Goal: Check status: Check status

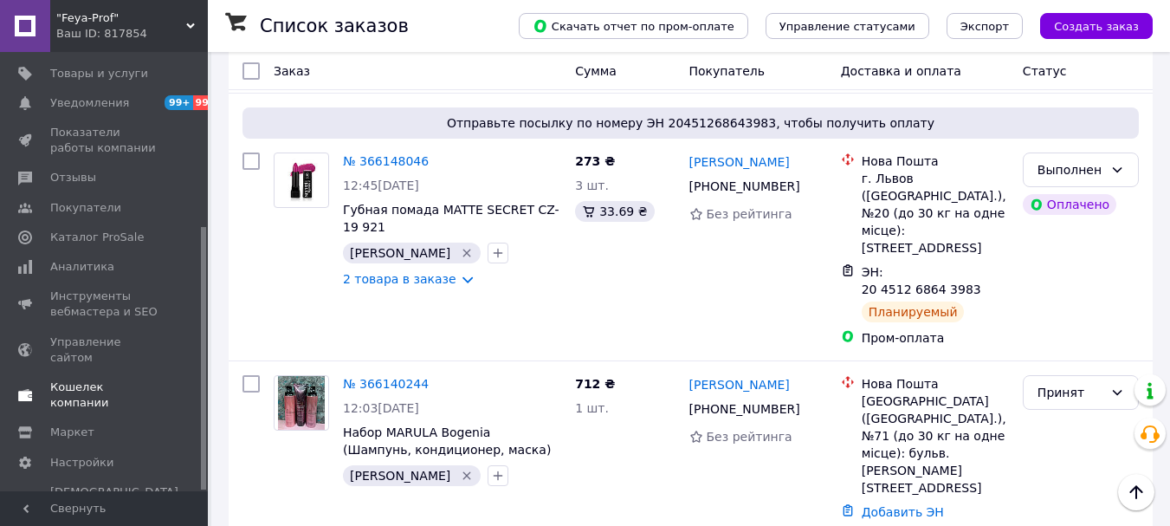
scroll to position [3291, 0]
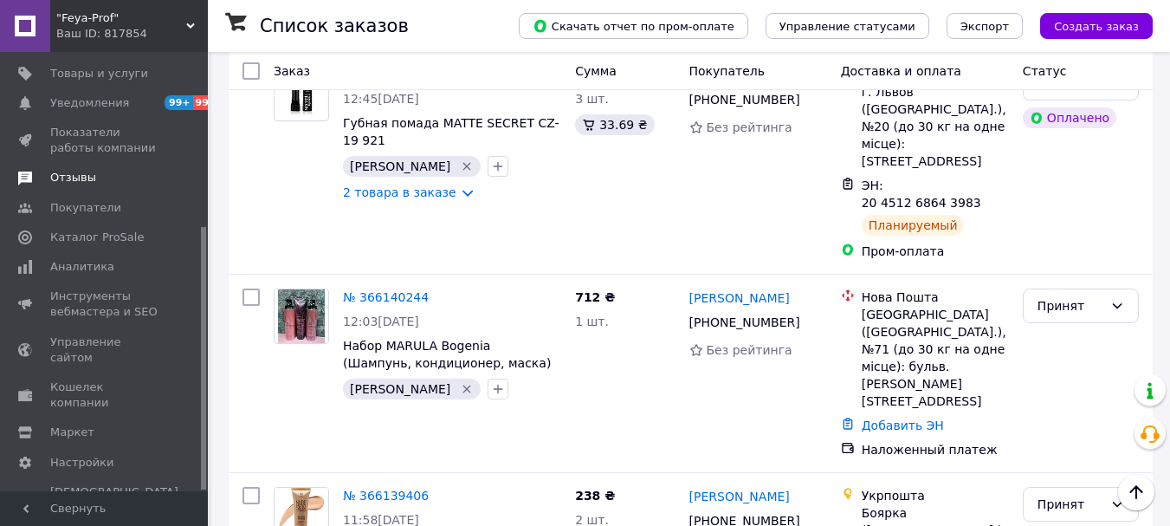
click at [85, 177] on span "Отзывы" at bounding box center [73, 178] width 46 height 16
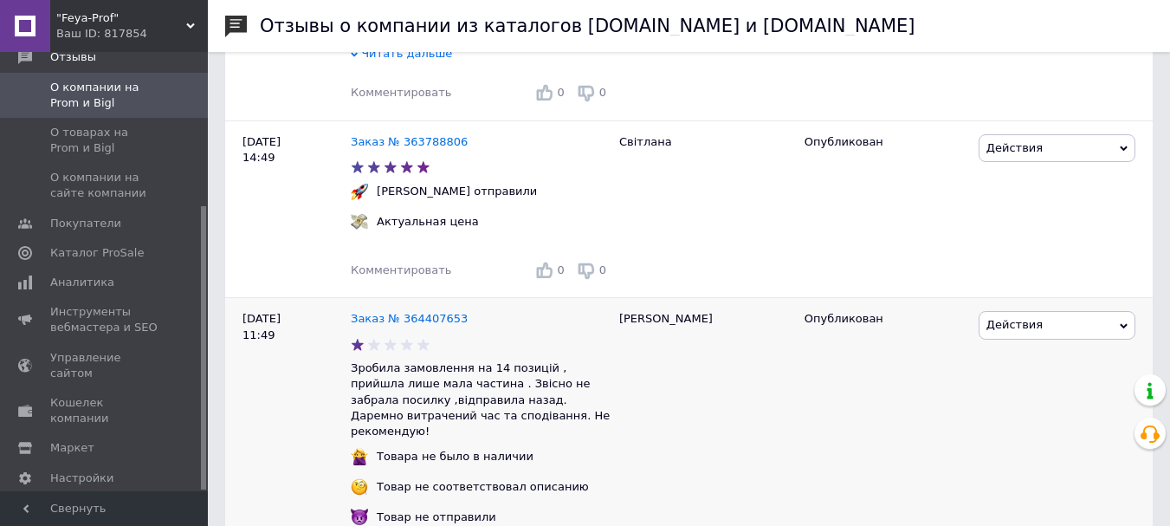
scroll to position [1472, 0]
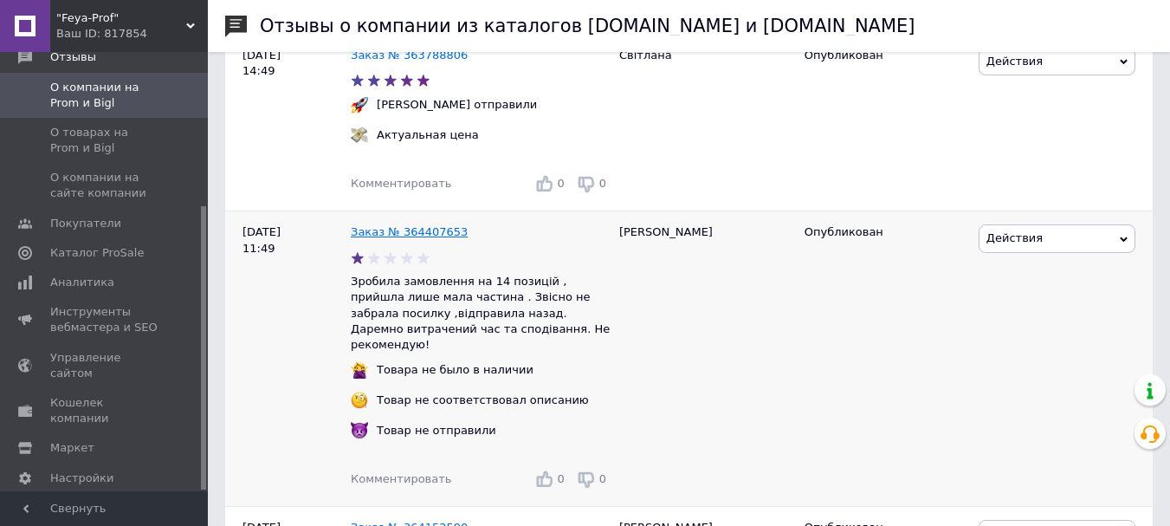
click at [410, 238] on link "Заказ № 364407653" at bounding box center [409, 231] width 117 height 13
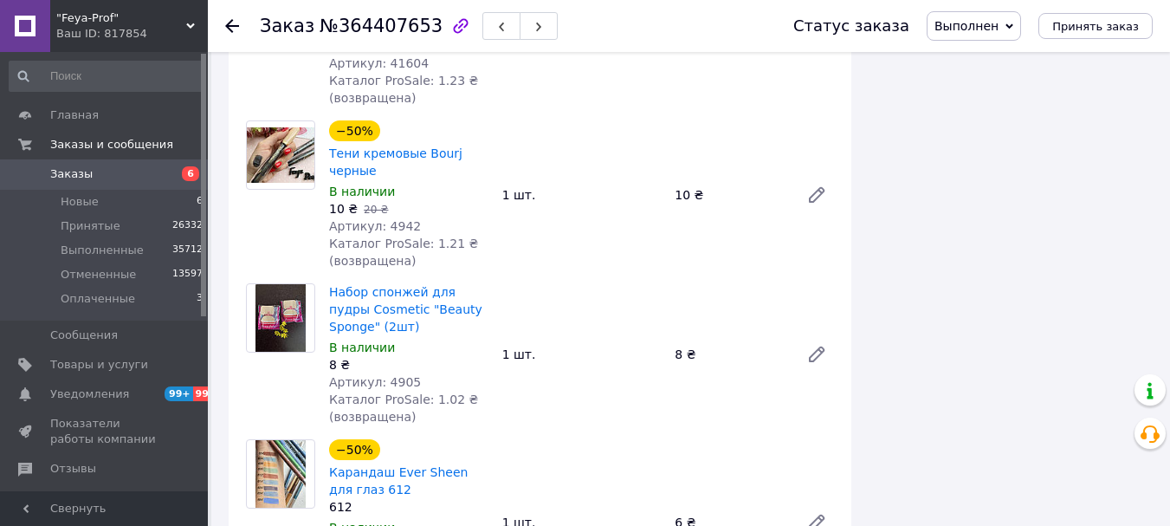
scroll to position [1559, 0]
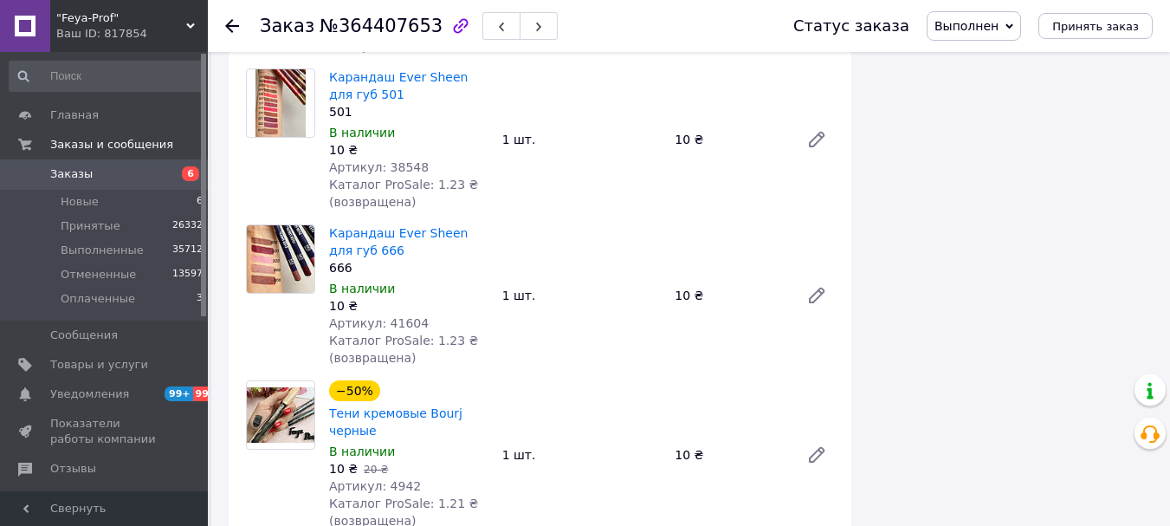
click at [234, 29] on icon at bounding box center [232, 26] width 14 height 14
